Goal: Information Seeking & Learning: Check status

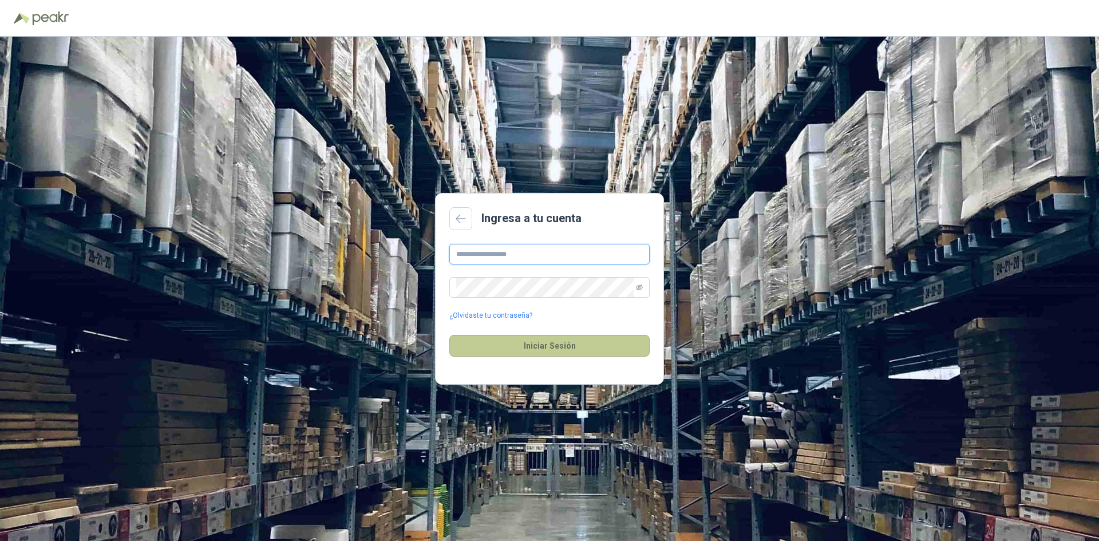
type input "**********"
click at [549, 350] on button "Iniciar Sesión" at bounding box center [549, 346] width 200 height 22
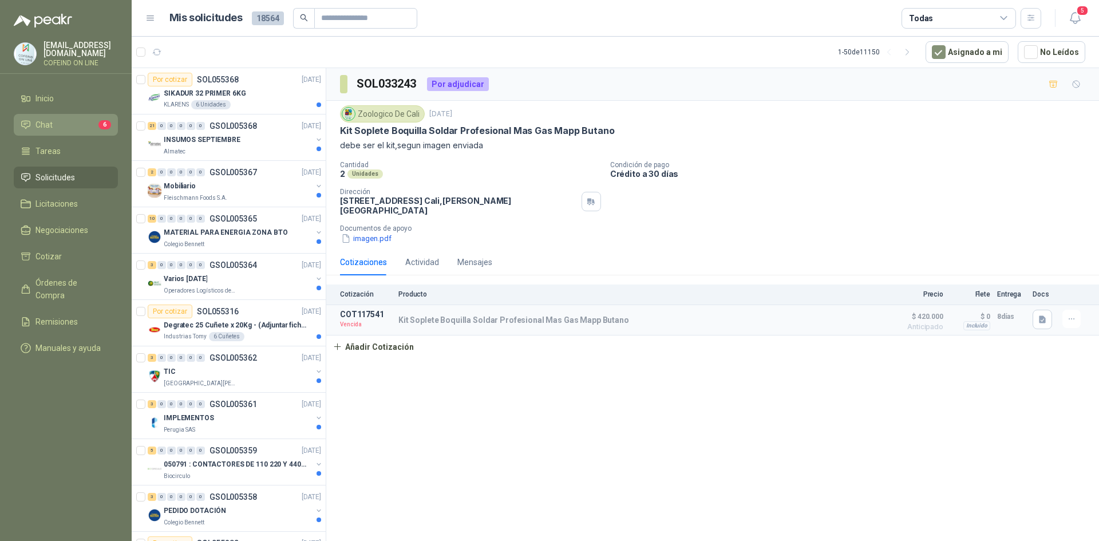
click at [68, 118] on li "Chat 6" at bounding box center [66, 124] width 90 height 13
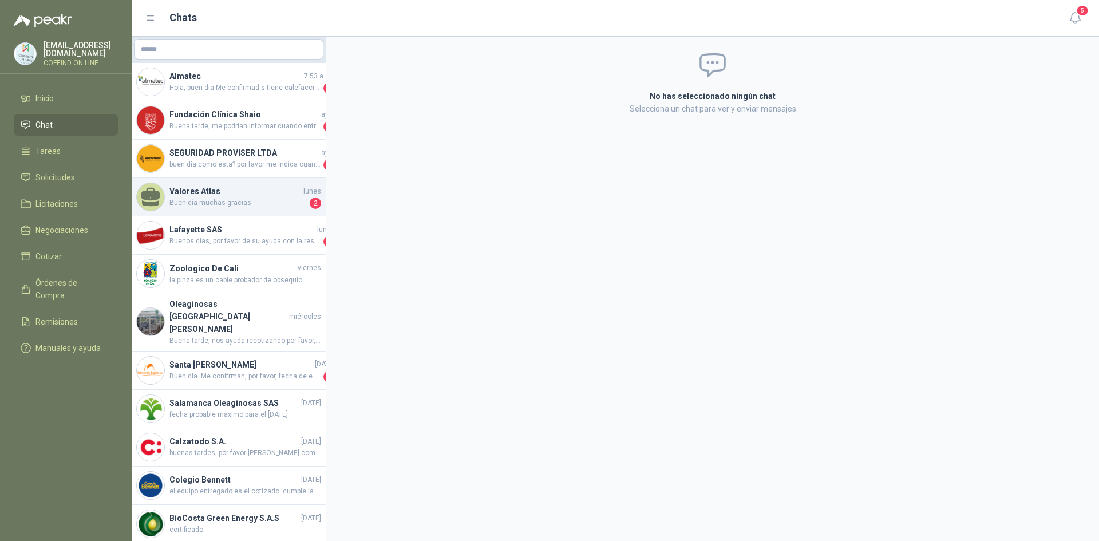
click at [229, 200] on span "Buen día muchas gracias" at bounding box center [238, 202] width 138 height 11
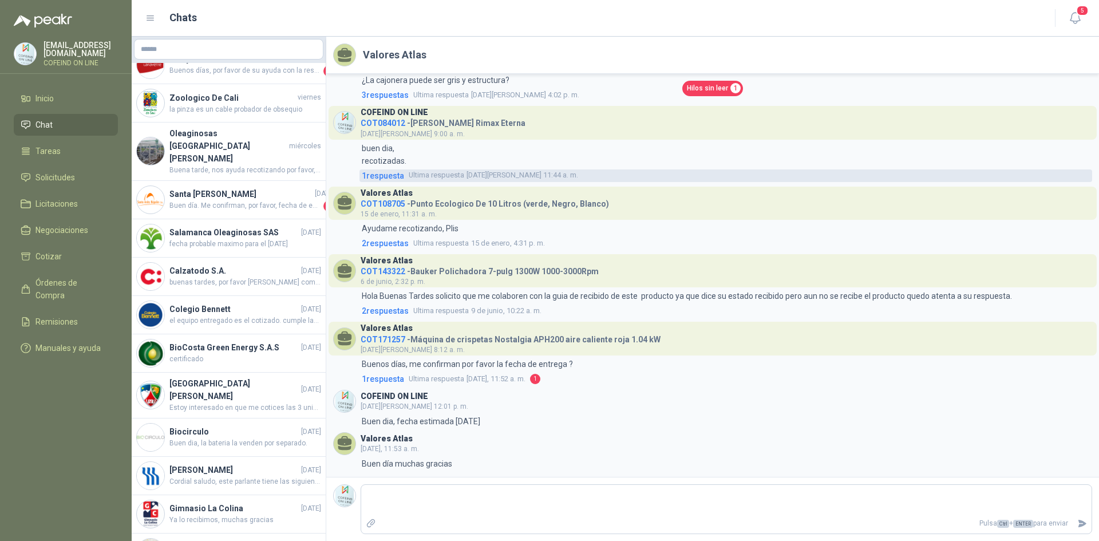
scroll to position [286, 0]
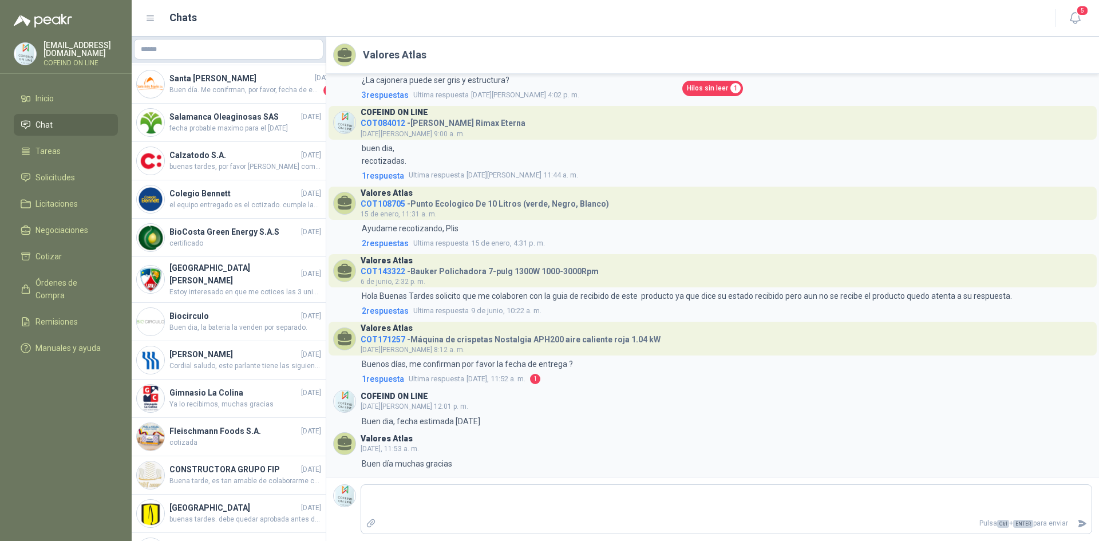
click at [620, 94] on div "Hilos sin leer 1" at bounding box center [712, 88] width 759 height 15
click at [721, 90] on span "Hilos sin leer" at bounding box center [707, 88] width 41 height 11
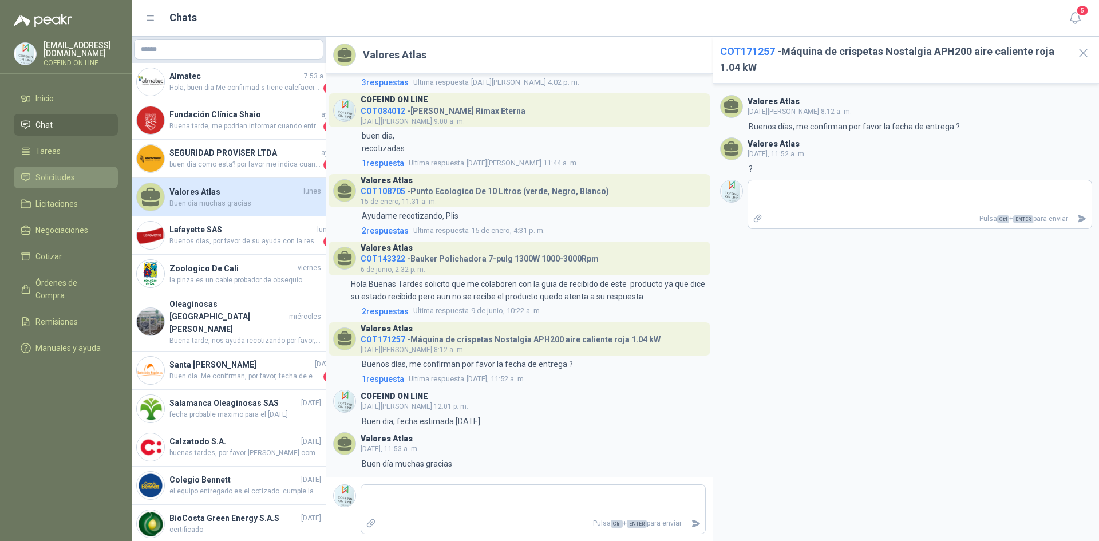
click at [60, 175] on span "Solicitudes" at bounding box center [54, 177] width 39 height 13
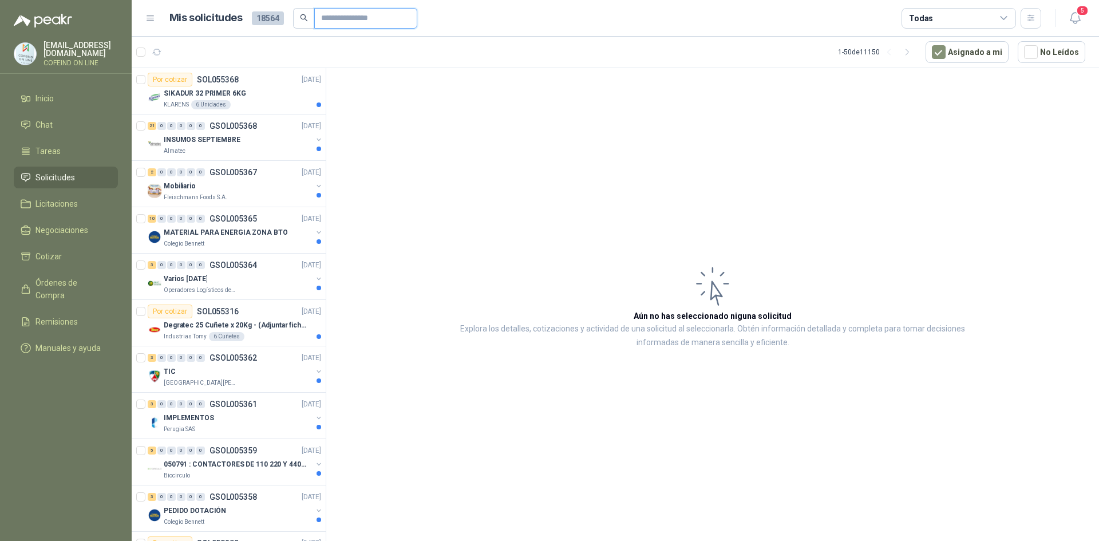
click at [346, 13] on input "text" at bounding box center [361, 18] width 80 height 19
type input "*********"
click at [367, 14] on input "*********" at bounding box center [352, 18] width 80 height 19
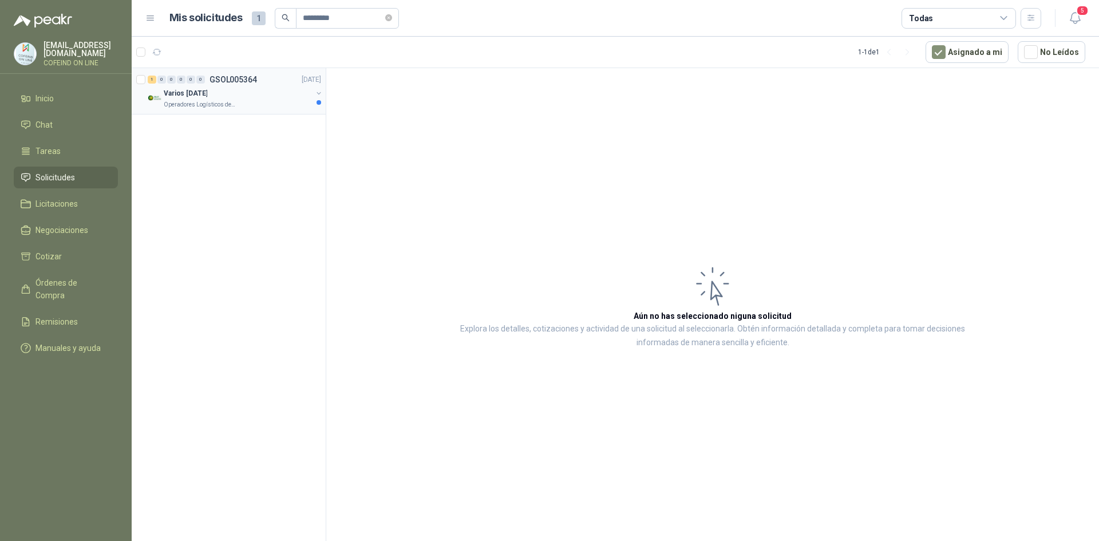
click at [224, 108] on p "Operadores Logísticos del Caribe" at bounding box center [200, 104] width 72 height 9
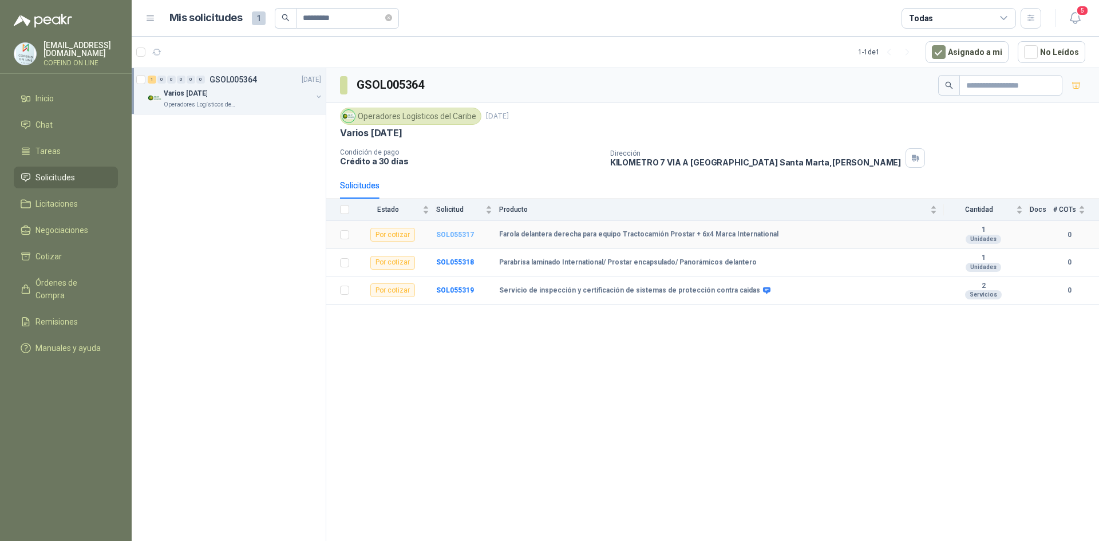
click at [447, 234] on b "SOL055317" at bounding box center [455, 235] width 38 height 8
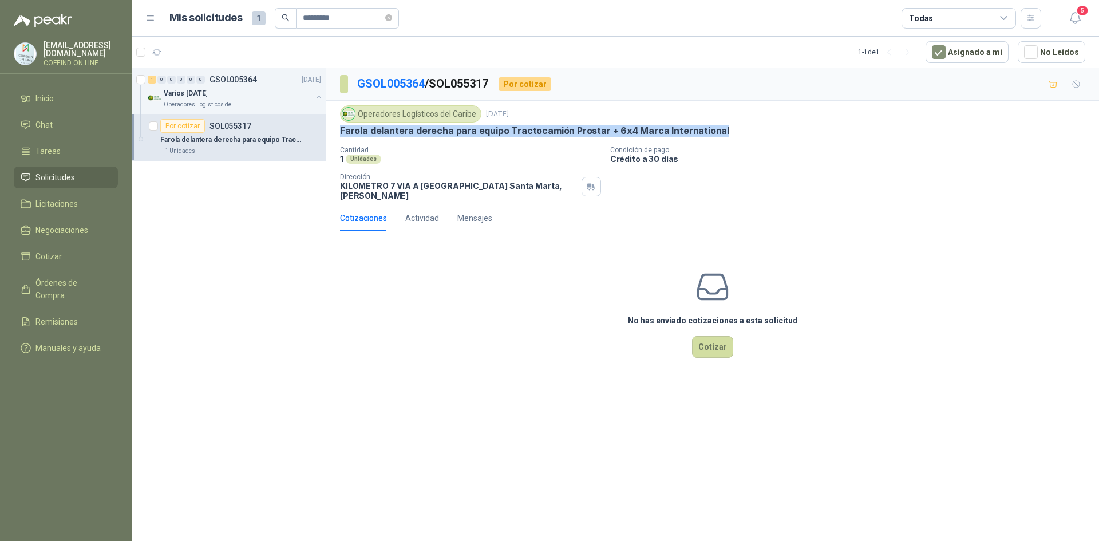
drag, startPoint x: 716, startPoint y: 129, endPoint x: 327, endPoint y: 129, distance: 388.7
click at [327, 129] on div "Operadores Logísticos del Caribe [DATE] ⁠Farola delantera derecha para equipo T…" at bounding box center [712, 153] width 773 height 104
copy p "⁠Farola delantera derecha para equipo Tractocamión Prostar + 6x4 Marca Internat…"
click at [622, 131] on p "⁠Farola delantera derecha para equipo Tractocamión Prostar + 6x4 Marca Internat…" at bounding box center [534, 131] width 389 height 12
drag, startPoint x: 626, startPoint y: 129, endPoint x: 375, endPoint y: 134, distance: 250.2
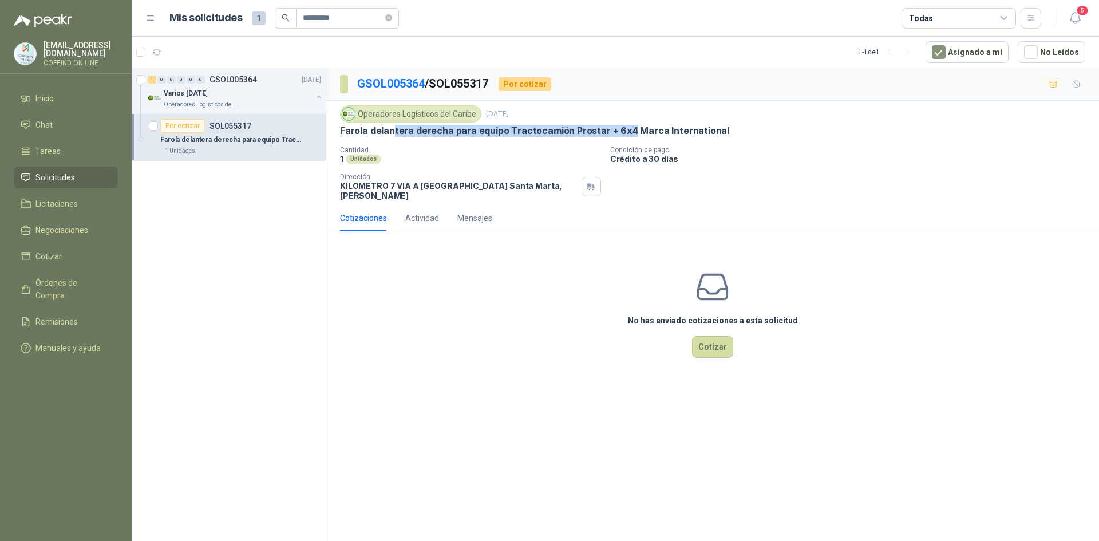
click at [388, 136] on p "⁠Farola delantera derecha para equipo Tractocamión Prostar + 6x4 Marca Internat…" at bounding box center [534, 131] width 389 height 12
click at [345, 139] on div "Operadores Logísticos del Caribe [DATE] ⁠Farola delantera derecha para equipo T…" at bounding box center [712, 152] width 745 height 95
drag, startPoint x: 331, startPoint y: 131, endPoint x: 726, endPoint y: 132, distance: 395.5
click at [726, 132] on div "Operadores Logísticos del Caribe [DATE] ⁠Farola delantera derecha para equipo T…" at bounding box center [712, 153] width 773 height 104
copy p "⁠Farola delantera derecha para equipo Tractocamión Prostar + 6x4 Marca Internat…"
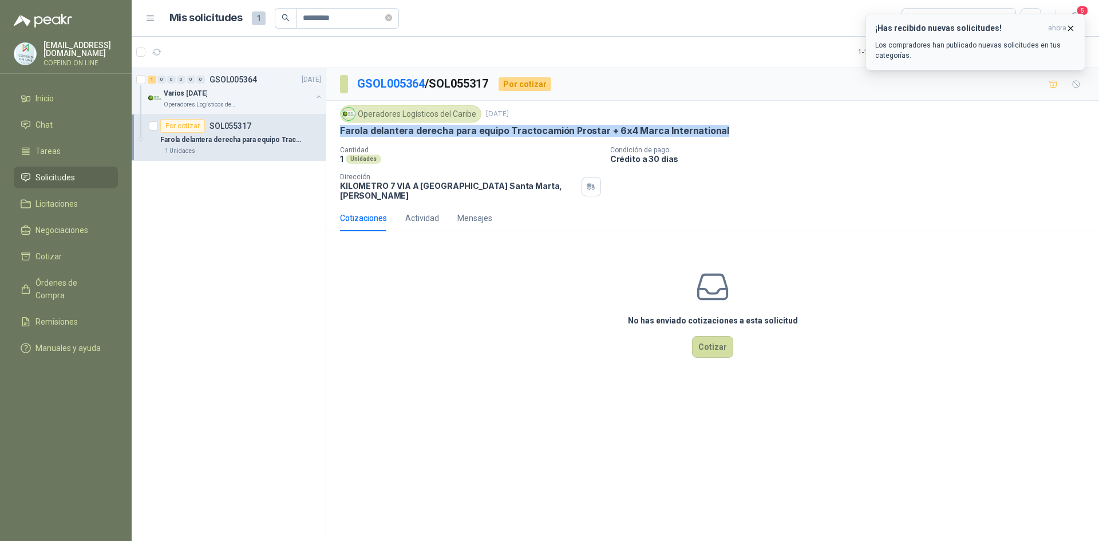
click at [1071, 27] on icon "button" at bounding box center [1071, 28] width 10 height 10
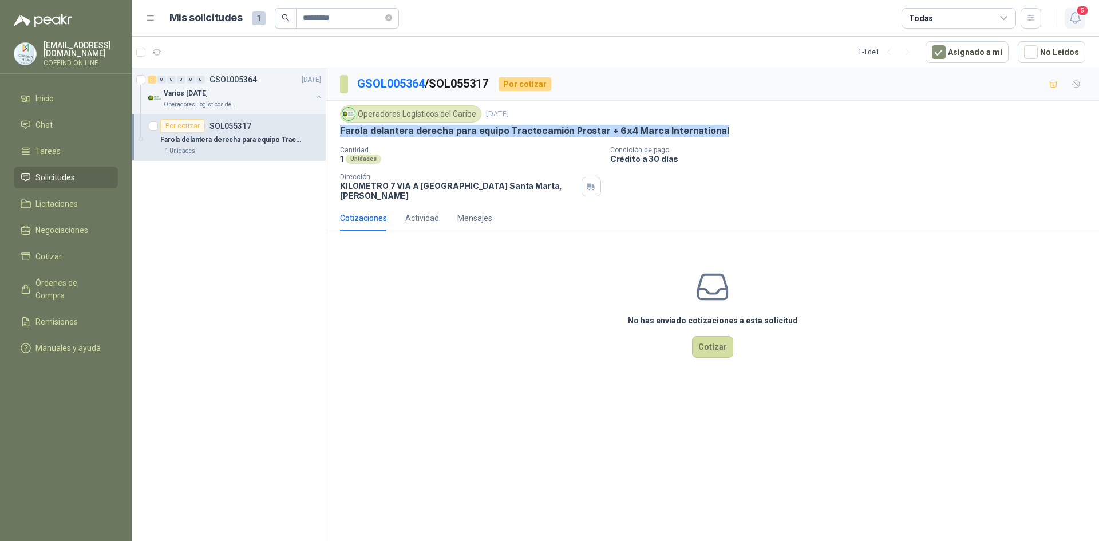
click at [1079, 24] on icon "button" at bounding box center [1075, 18] width 14 height 14
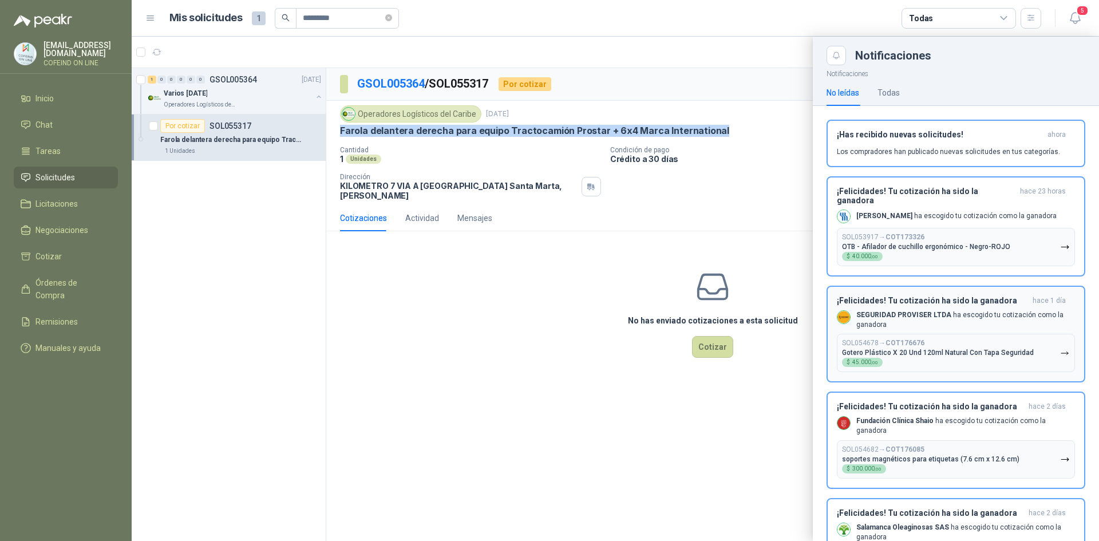
scroll to position [66, 0]
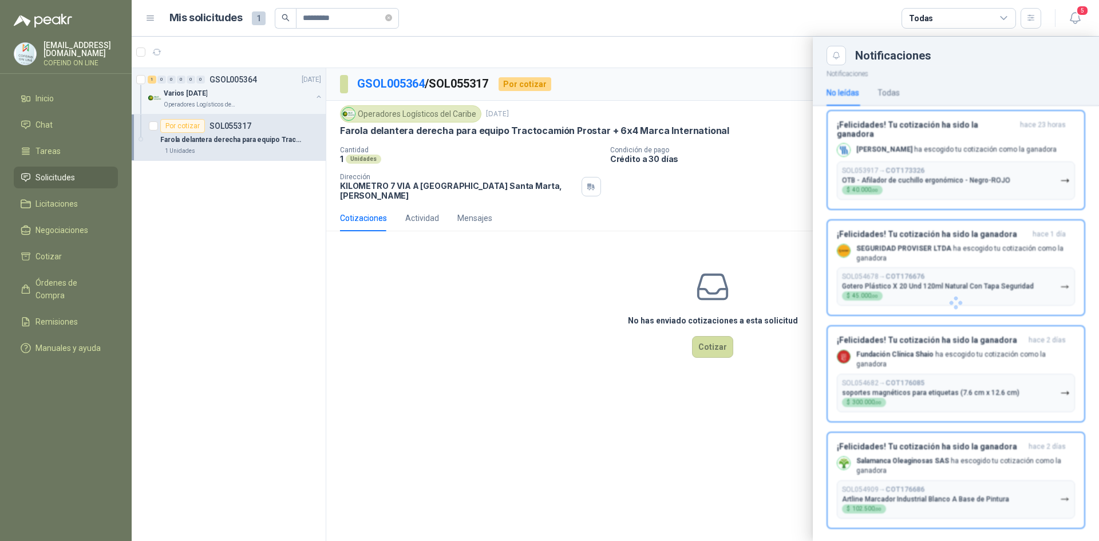
click at [539, 420] on div at bounding box center [615, 289] width 967 height 504
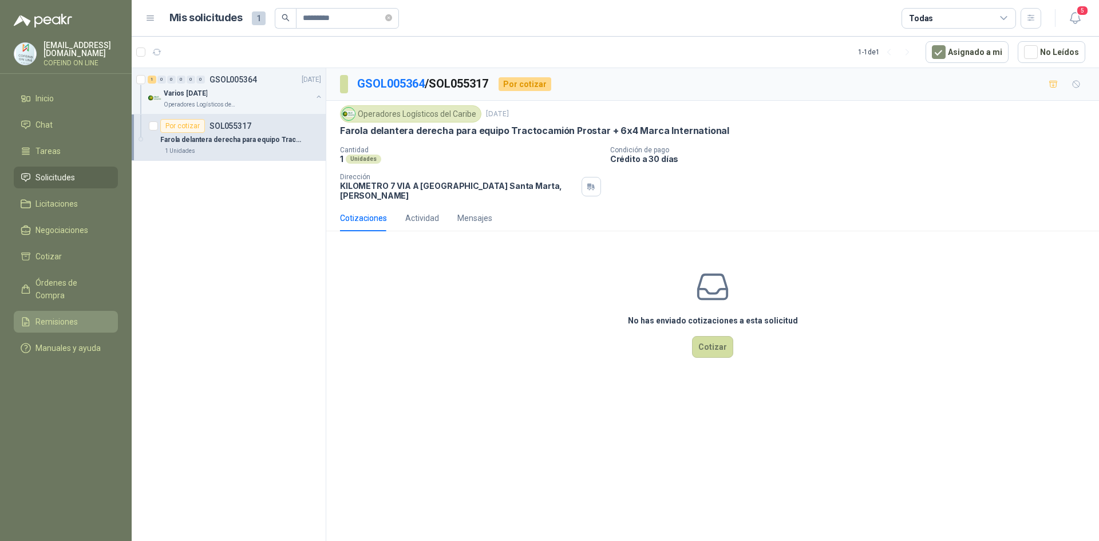
click at [59, 315] on link "Remisiones" at bounding box center [66, 322] width 104 height 22
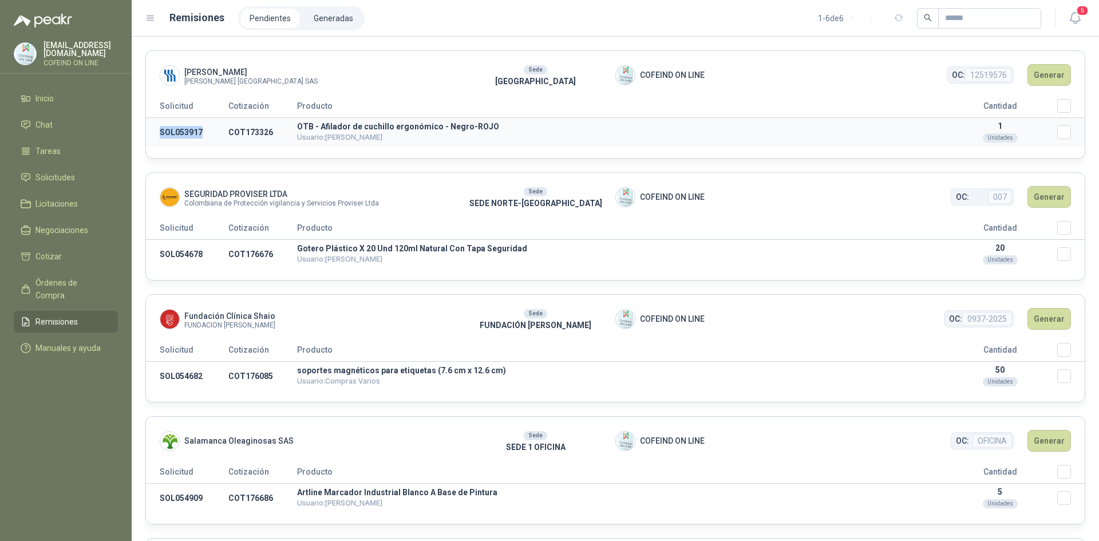
drag, startPoint x: 205, startPoint y: 134, endPoint x: 159, endPoint y: 137, distance: 47.0
click at [159, 137] on td "SOL053917" at bounding box center [187, 132] width 82 height 29
copy td "SOL053917"
click at [1077, 11] on span "5" at bounding box center [1082, 10] width 13 height 11
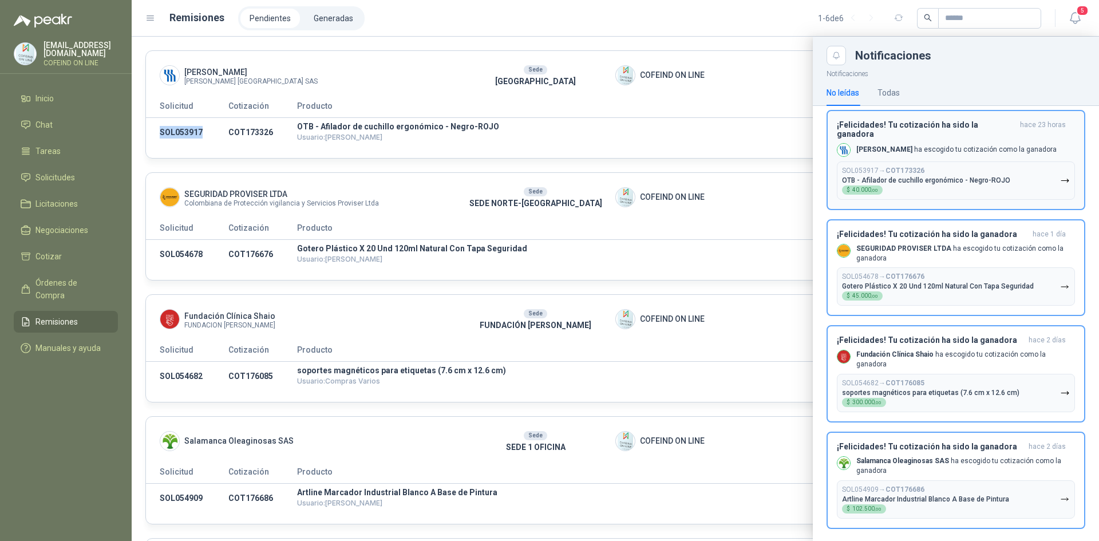
click at [930, 181] on div "SOL053917 → COT173326 OTB - Afilador de cuchillo ergonómico - Negro-ROJO $ 40.0…" at bounding box center [926, 181] width 168 height 28
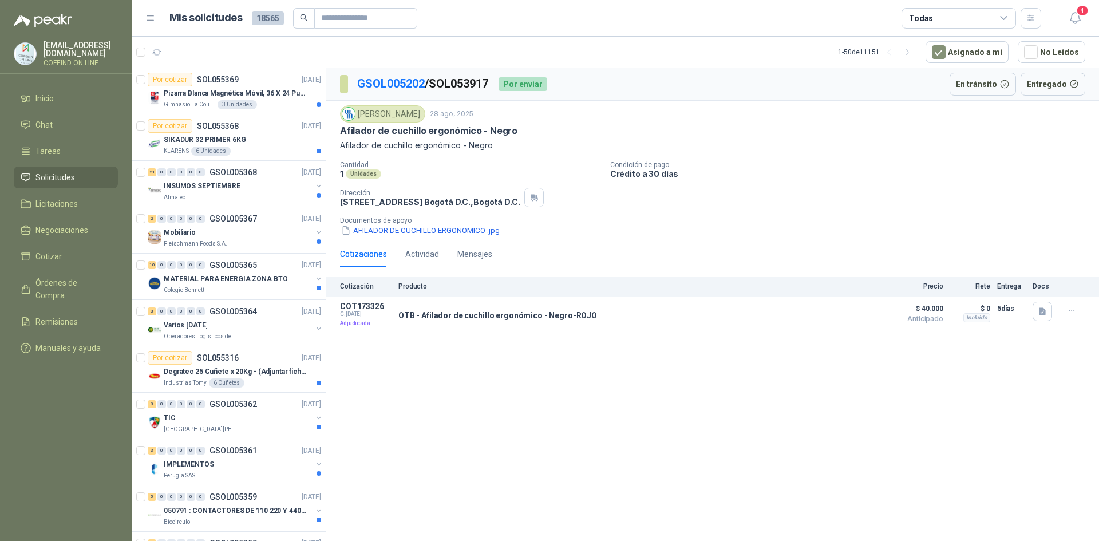
click at [476, 425] on div "GSOL005202 / SOL053917 Por enviar En tránsito Entregado [PERSON_NAME] [DATE] Af…" at bounding box center [712, 306] width 773 height 477
click at [473, 377] on div "GSOL005202 / SOL053917 Por enviar En tránsito Entregado [PERSON_NAME] [DATE] Af…" at bounding box center [712, 306] width 773 height 477
click at [517, 385] on div "GSOL005202 / SOL053917 Por enviar En tránsito Entregado [PERSON_NAME] [DATE] Af…" at bounding box center [712, 306] width 773 height 477
click at [519, 383] on div "GSOL005202 / SOL053917 Por enviar En tránsito Entregado [PERSON_NAME] [DATE] Af…" at bounding box center [712, 306] width 773 height 477
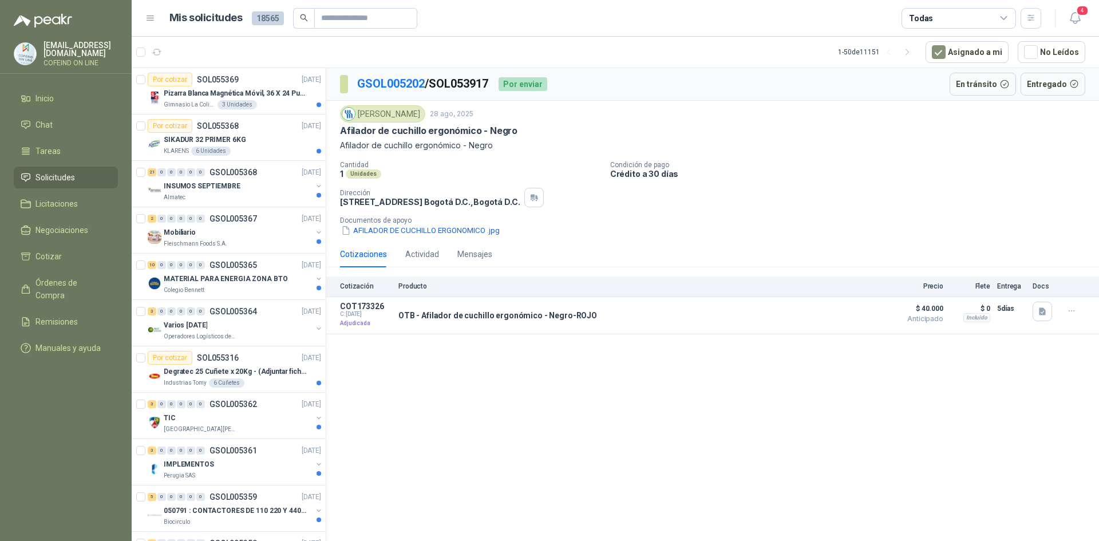
click at [520, 383] on div "GSOL005202 / SOL053917 Por enviar En tránsito Entregado [PERSON_NAME] [DATE] Af…" at bounding box center [712, 306] width 773 height 477
click at [63, 315] on span "Remisiones" at bounding box center [56, 321] width 42 height 13
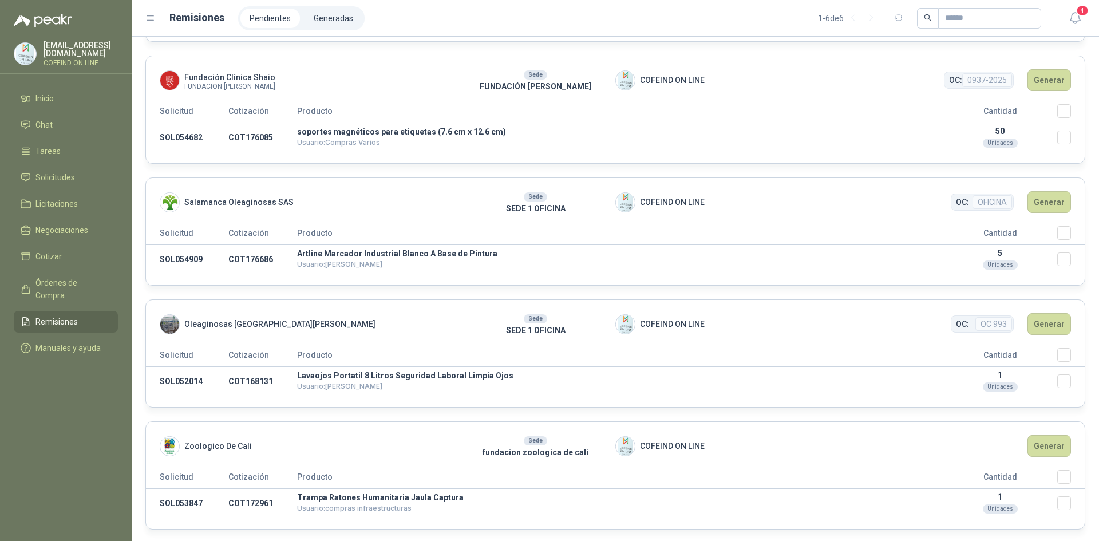
scroll to position [241, 0]
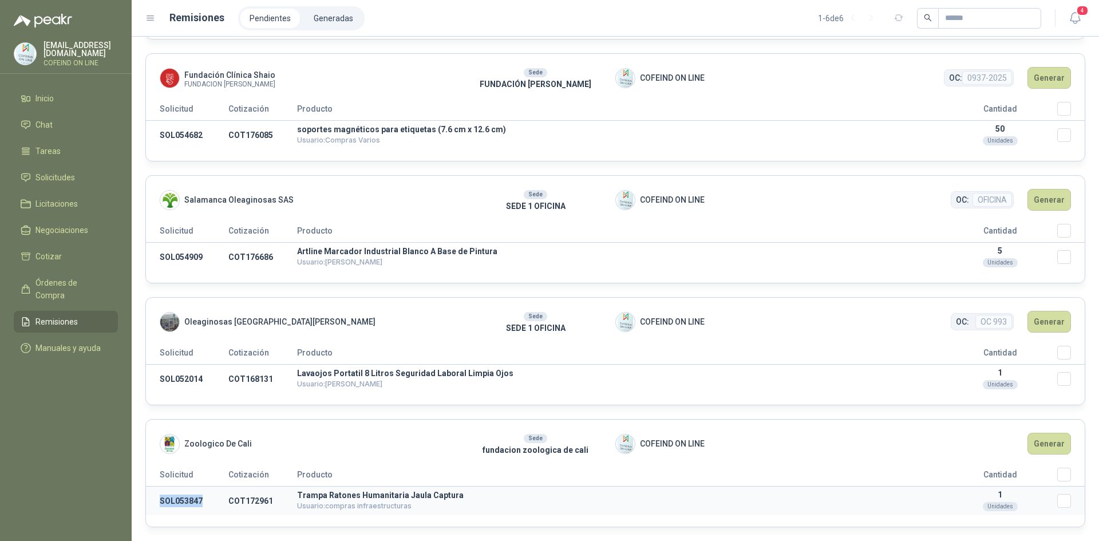
drag, startPoint x: 205, startPoint y: 501, endPoint x: 153, endPoint y: 499, distance: 51.6
click at [153, 499] on td "SOL053847" at bounding box center [187, 501] width 82 height 29
copy td "SOL053847"
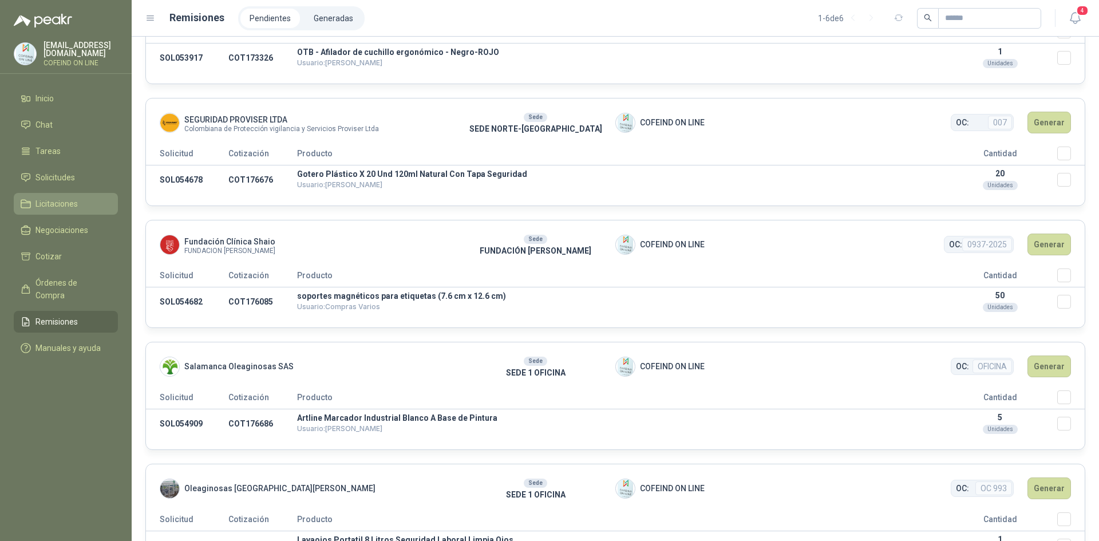
scroll to position [69, 0]
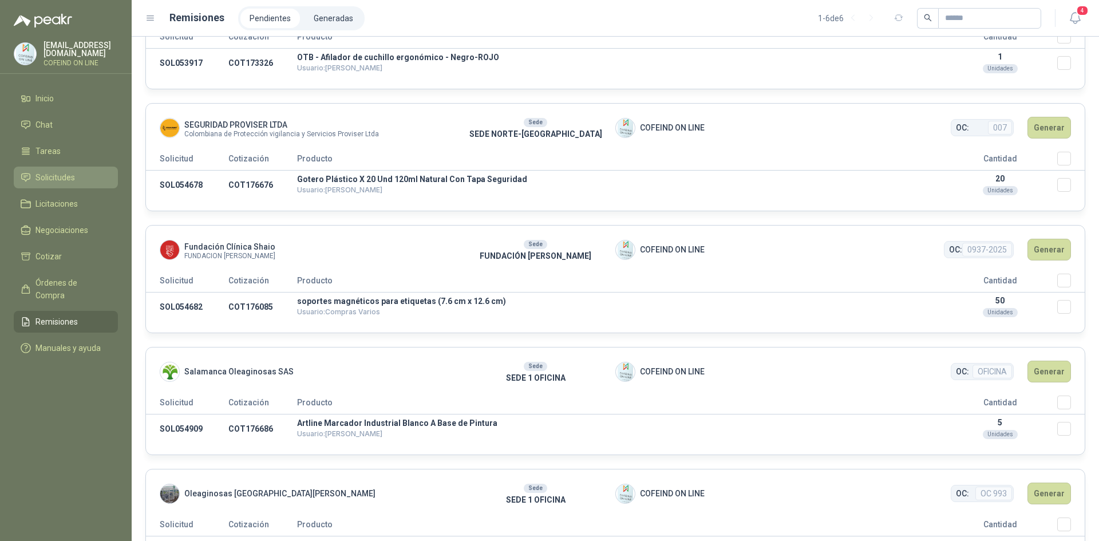
click at [42, 173] on span "Solicitudes" at bounding box center [54, 177] width 39 height 13
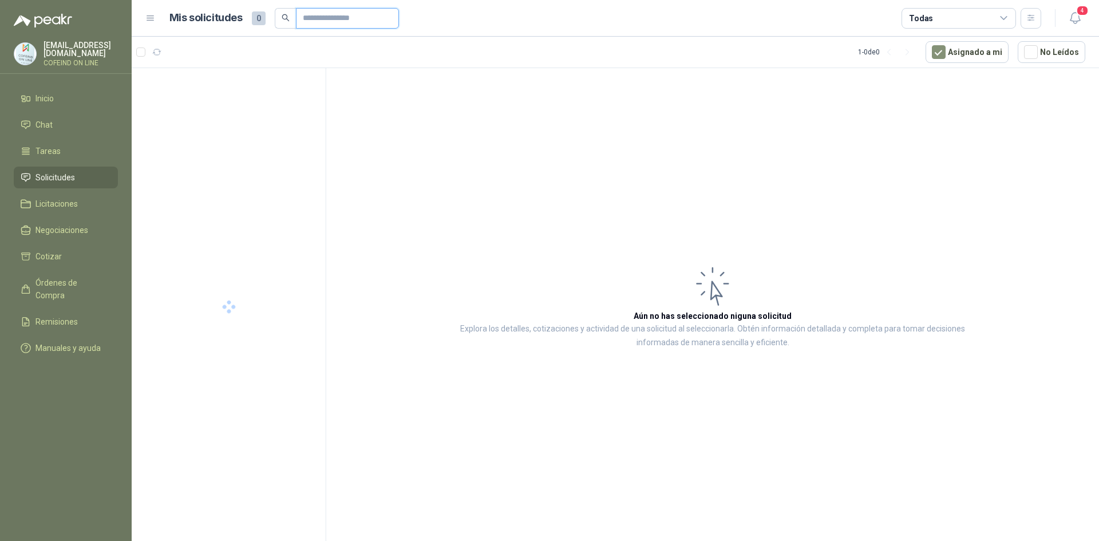
click at [351, 20] on input "text" at bounding box center [343, 18] width 80 height 19
paste input "*********"
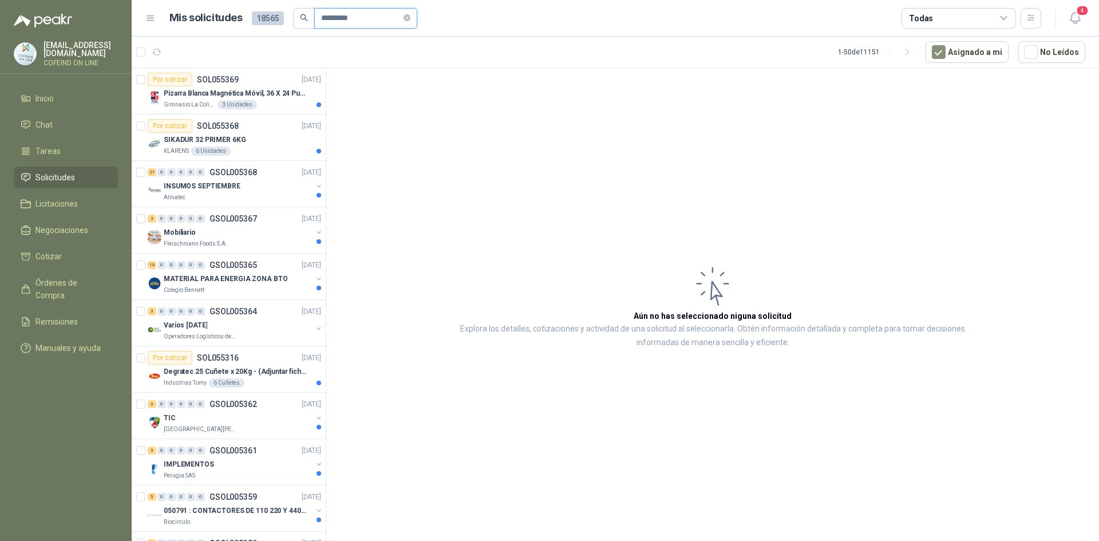
type input "*********"
click at [370, 17] on input "*********" at bounding box center [361, 18] width 80 height 19
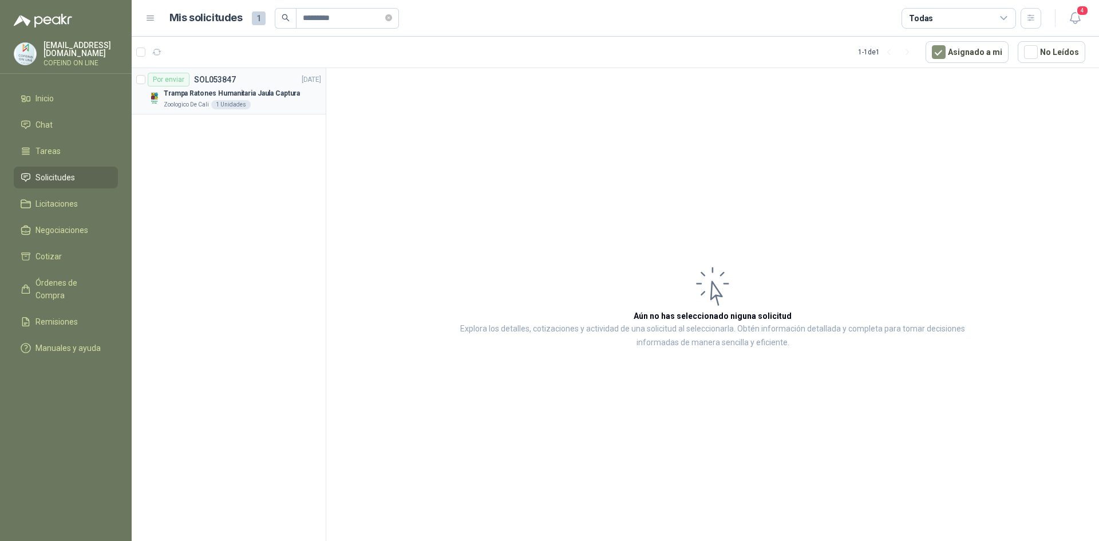
click at [166, 99] on div "Trampa Ratones Humanitaria Jaula Captura" at bounding box center [242, 93] width 157 height 14
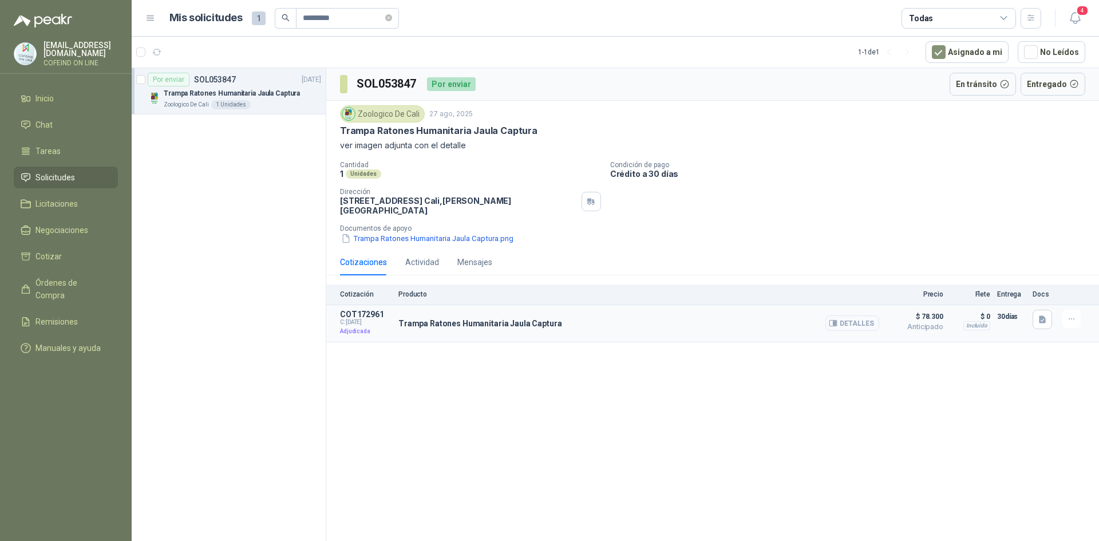
click at [860, 315] on button "Detalles" at bounding box center [852, 322] width 54 height 15
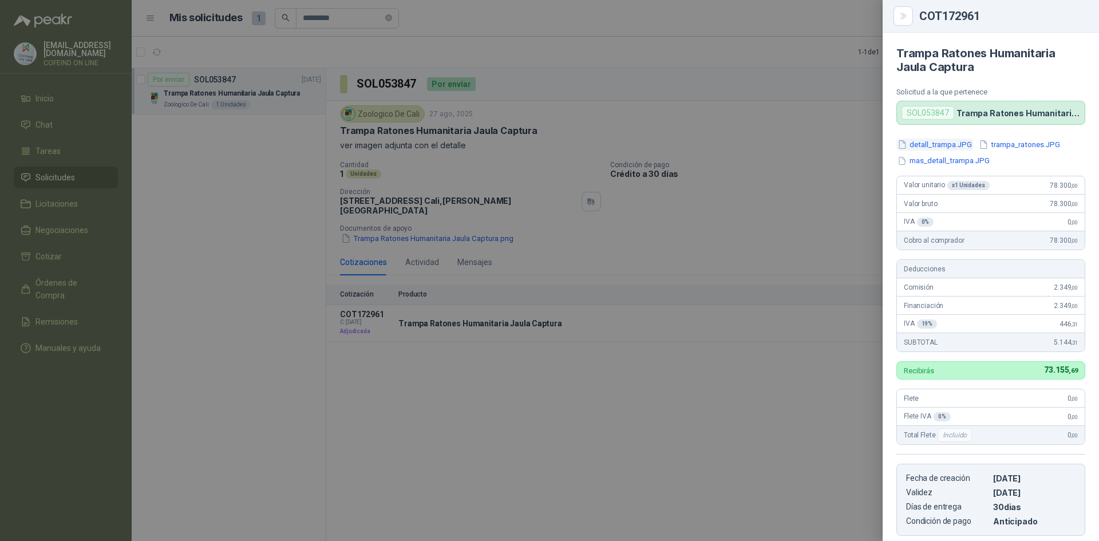
click at [943, 140] on button "detall_trampa.JPG" at bounding box center [934, 145] width 77 height 12
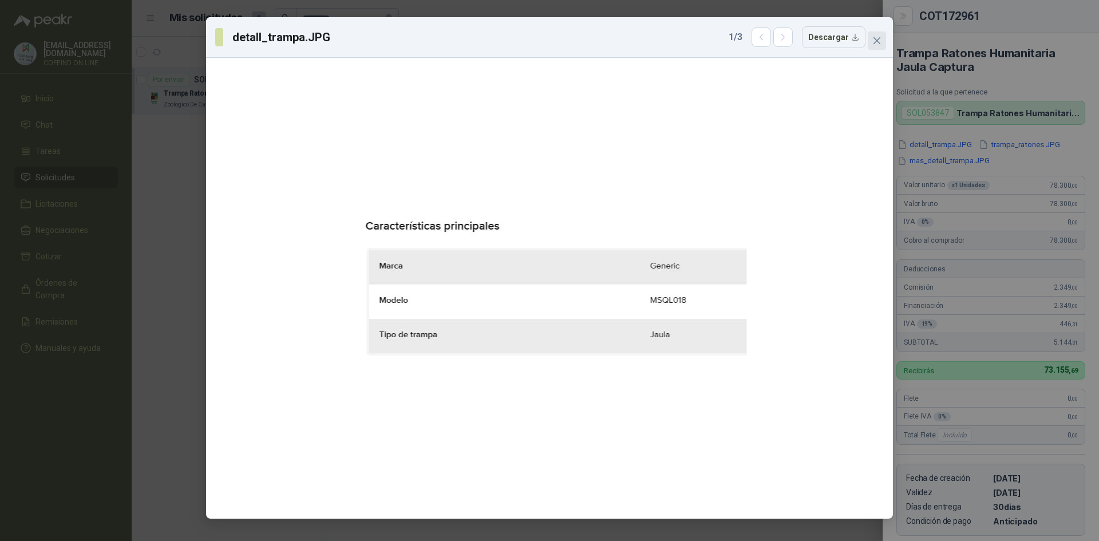
click at [877, 47] on button "Close" at bounding box center [877, 40] width 18 height 18
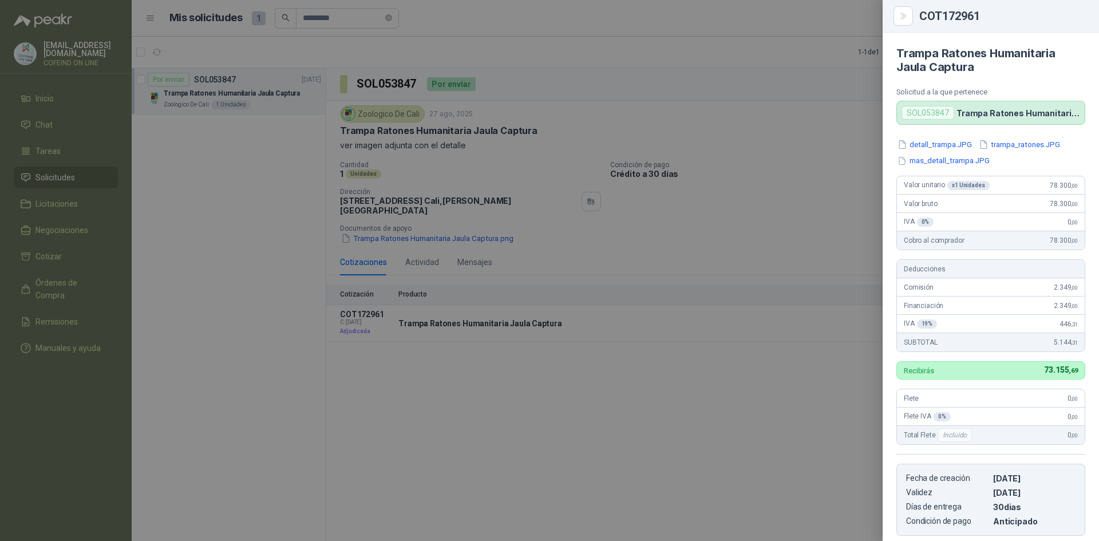
click at [998, 152] on div "detall_trampa.JPG trampa_ratones.JPG mas_detall_trampa.JPG" at bounding box center [990, 153] width 189 height 28
click at [1002, 144] on button "trampa_ratones.JPG" at bounding box center [1020, 145] width 84 height 12
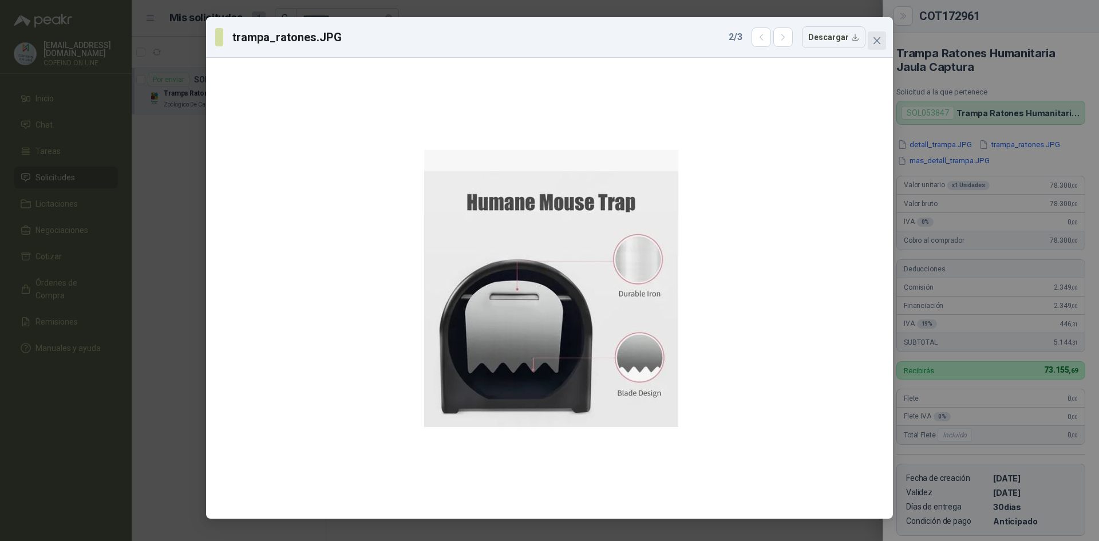
click at [871, 42] on span "Close" at bounding box center [877, 40] width 18 height 9
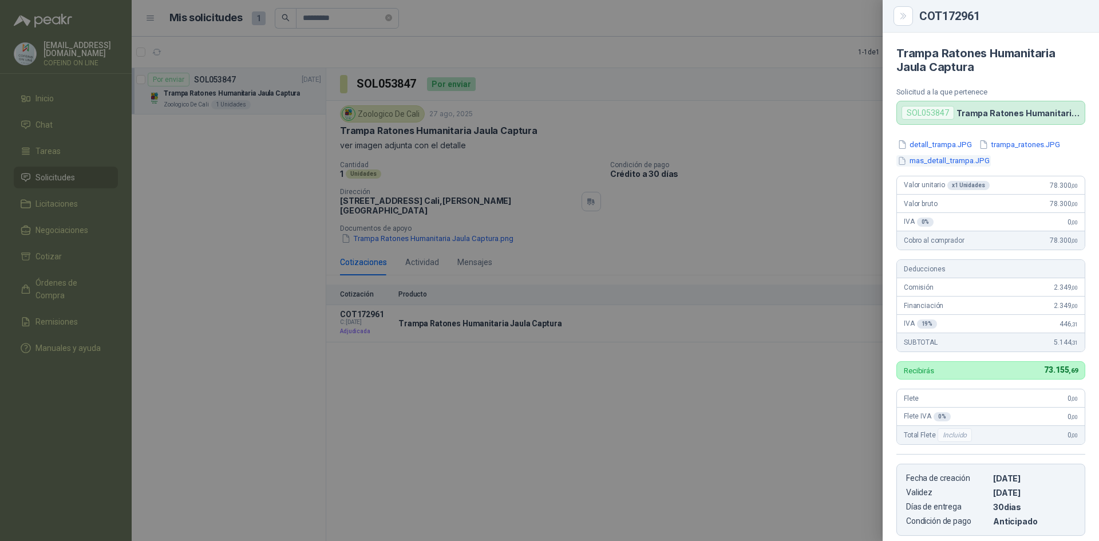
click at [944, 158] on button "mas_detall_trampa.JPG" at bounding box center [943, 161] width 94 height 12
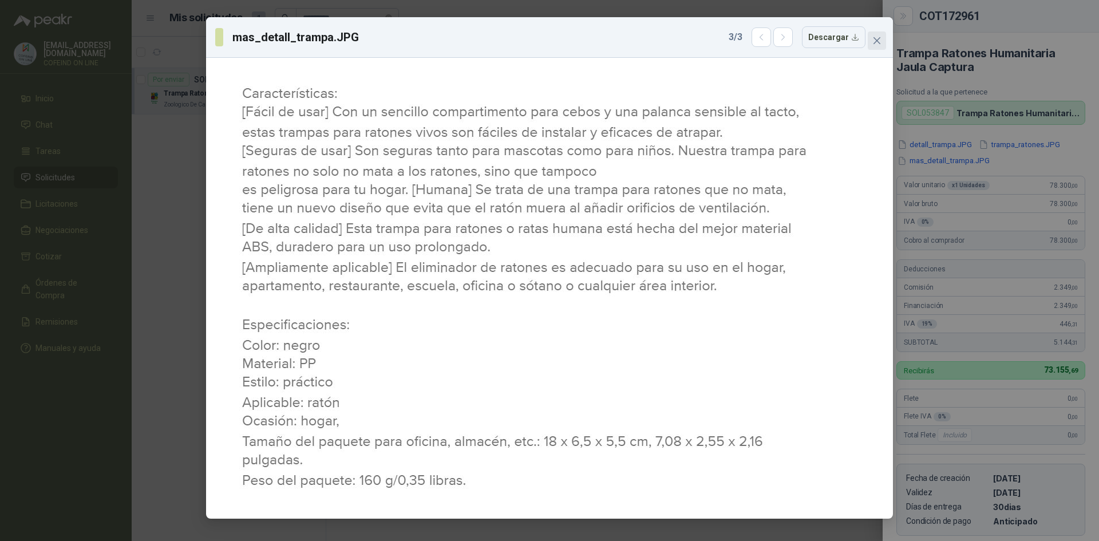
click at [880, 47] on button "Close" at bounding box center [877, 40] width 18 height 18
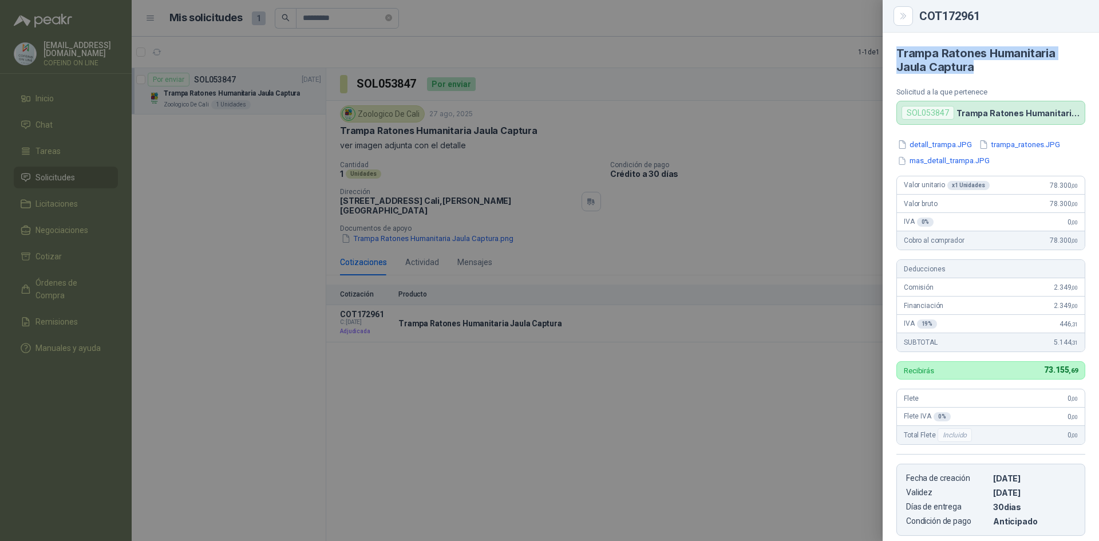
drag, startPoint x: 975, startPoint y: 68, endPoint x: 891, endPoint y: 55, distance: 85.2
click at [891, 55] on article "Trampa Ratones Humanitaria Jaula Captura Solicitud a la que pertenece SOL053847…" at bounding box center [991, 79] width 216 height 92
copy h4 "Trampa Ratones Humanitaria Jaula Captura"
